Goal: Task Accomplishment & Management: Use online tool/utility

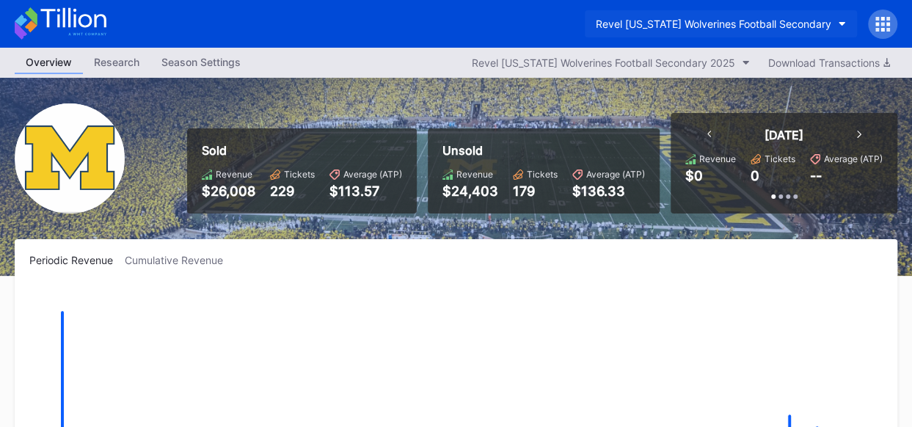
click at [848, 22] on button "Revel [US_STATE] Wolverines Football Secondary" at bounding box center [721, 23] width 272 height 27
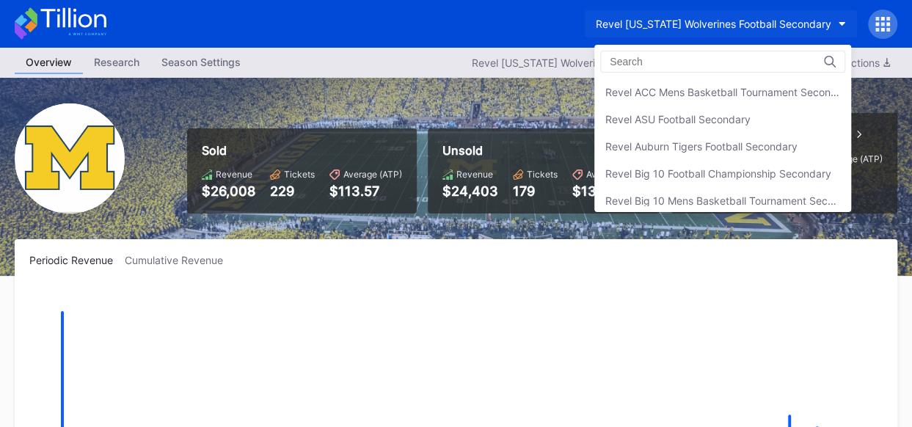
scroll to position [377, 0]
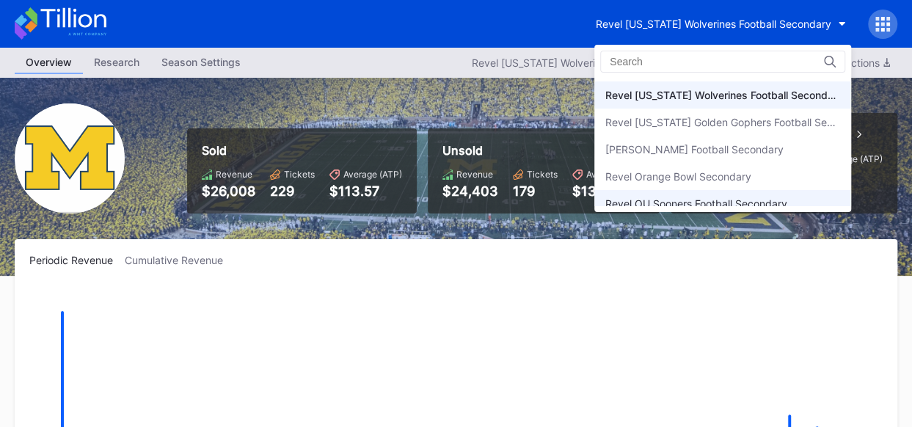
click at [712, 197] on div "Revel OU Sooners Football Secondary" at bounding box center [696, 203] width 182 height 12
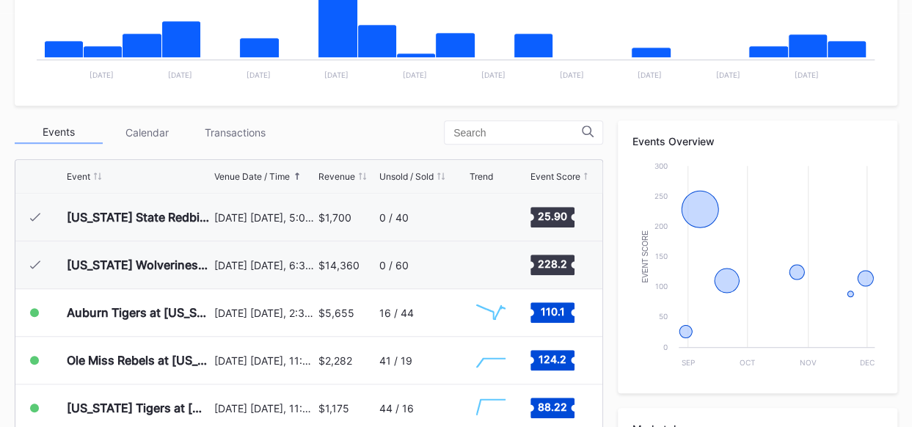
scroll to position [442, 0]
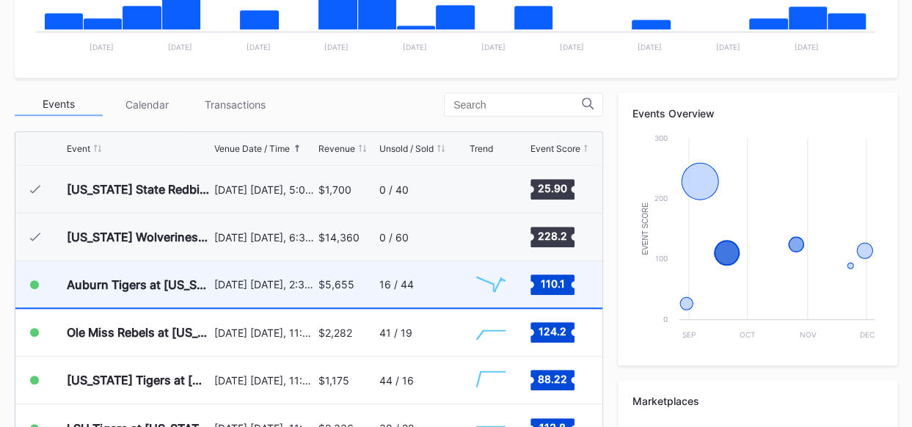
click at [422, 283] on div "16 / 44" at bounding box center [422, 284] width 86 height 46
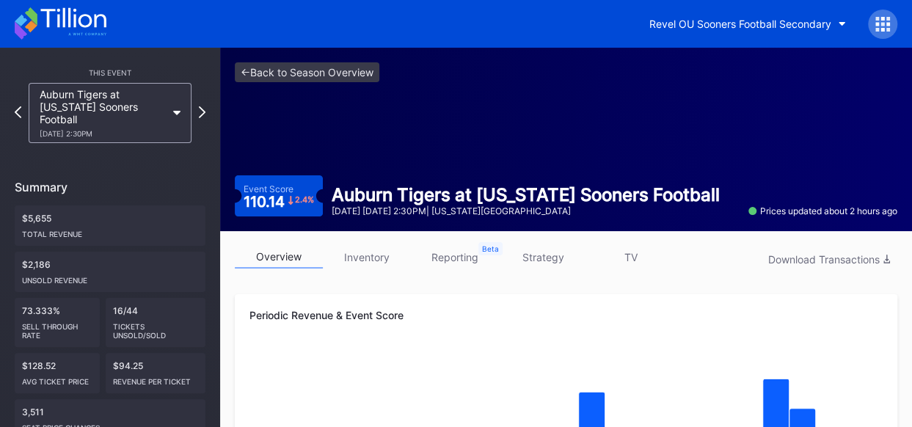
click at [381, 253] on link "inventory" at bounding box center [367, 257] width 88 height 23
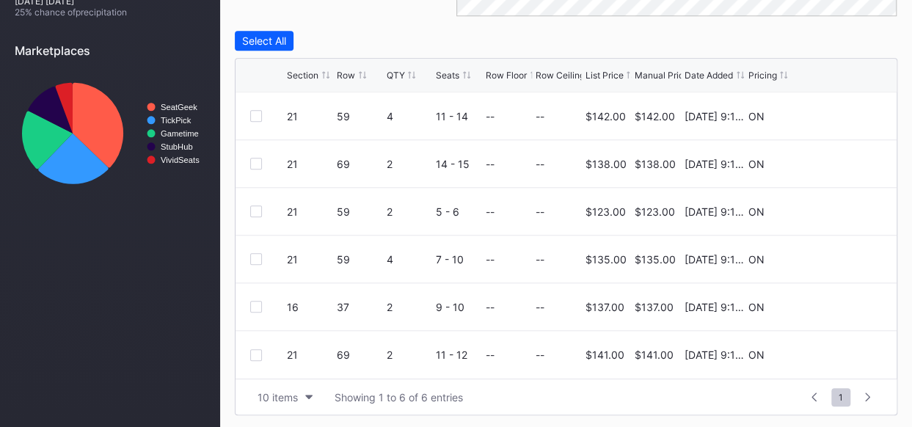
scroll to position [609, 0]
click at [839, 112] on icon at bounding box center [838, 114] width 11 height 11
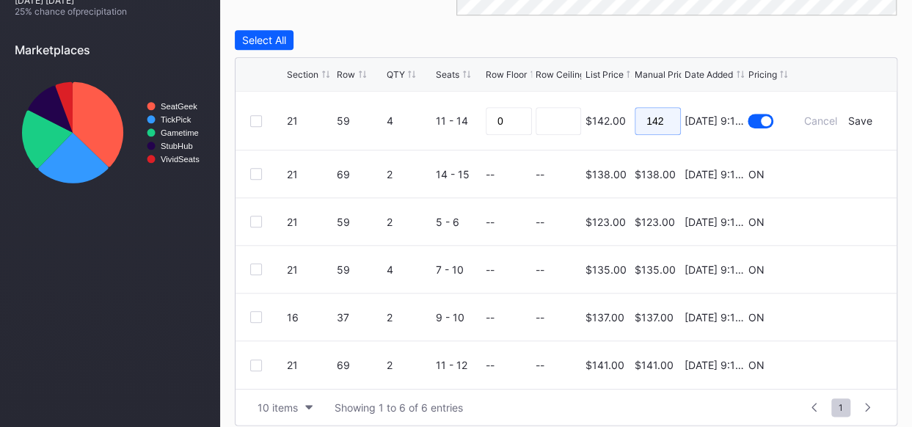
drag, startPoint x: 669, startPoint y: 120, endPoint x: 644, endPoint y: 115, distance: 26.1
click at [644, 115] on input "142" at bounding box center [658, 121] width 46 height 28
type input "125"
click at [867, 117] on div "Save" at bounding box center [860, 120] width 24 height 12
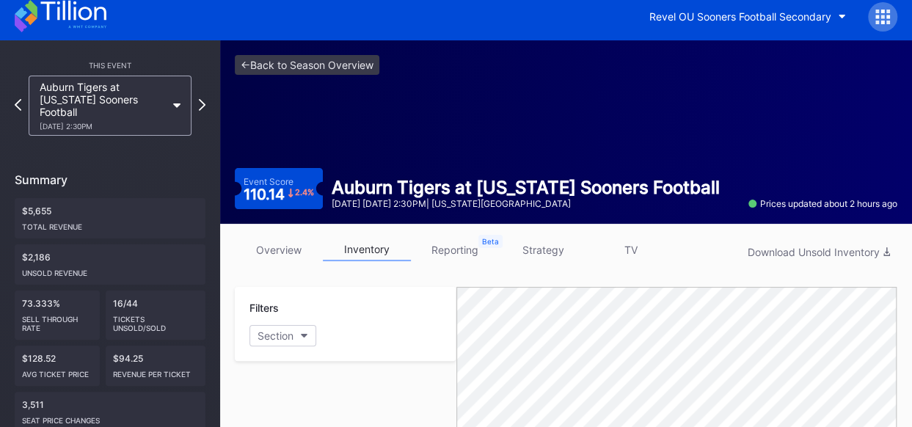
scroll to position [0, 0]
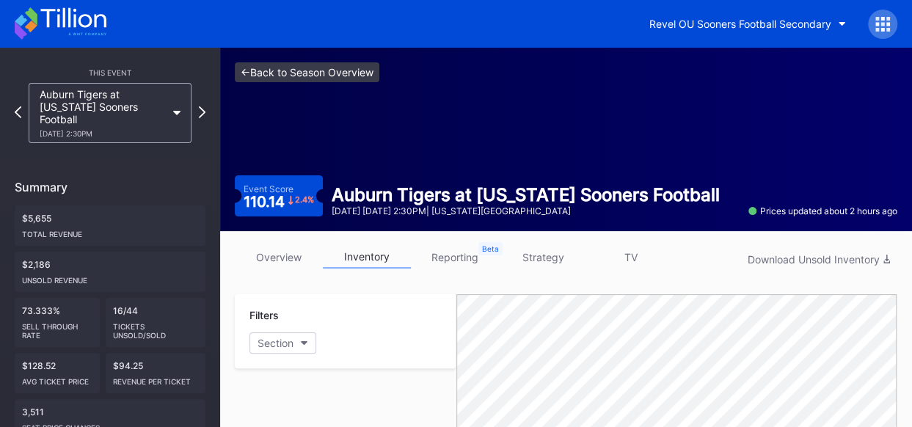
click at [294, 73] on link "<- Back to Season Overview" at bounding box center [307, 72] width 145 height 20
